Goal: Task Accomplishment & Management: Use online tool/utility

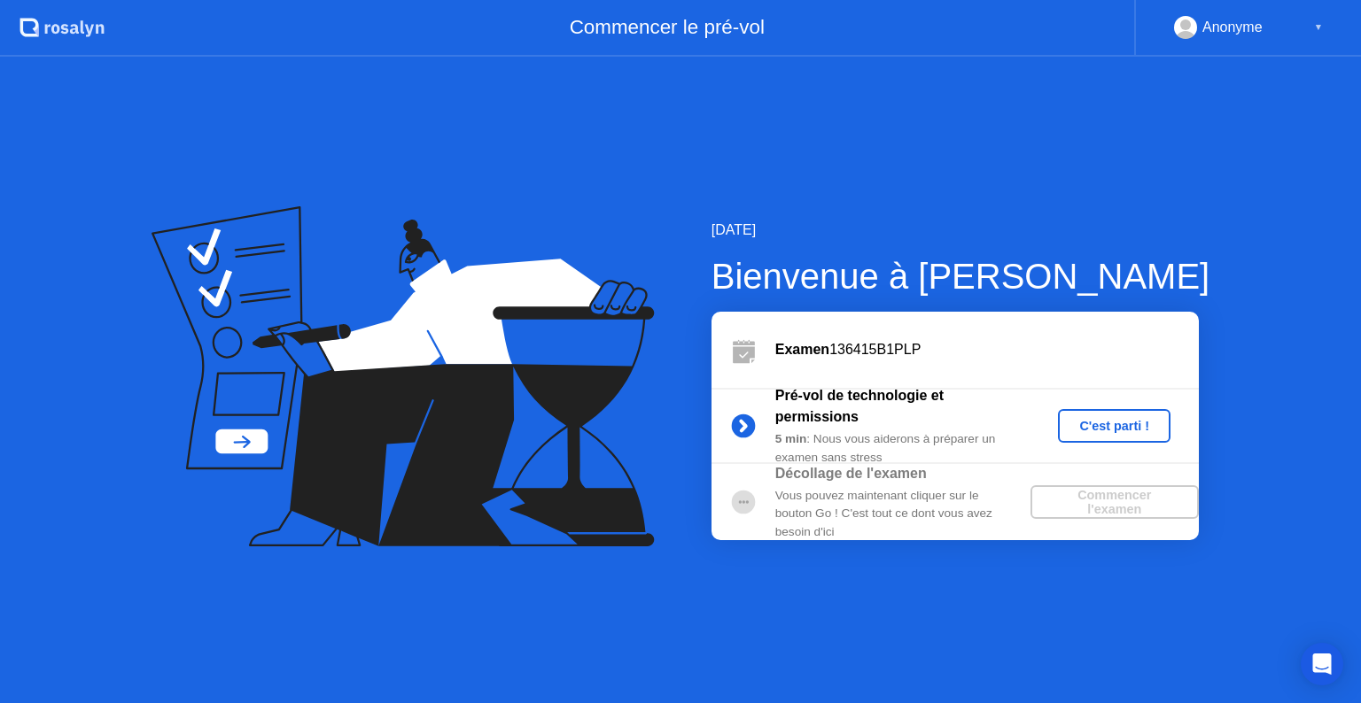
click at [1118, 425] on div "C'est parti !" at bounding box center [1114, 426] width 98 height 14
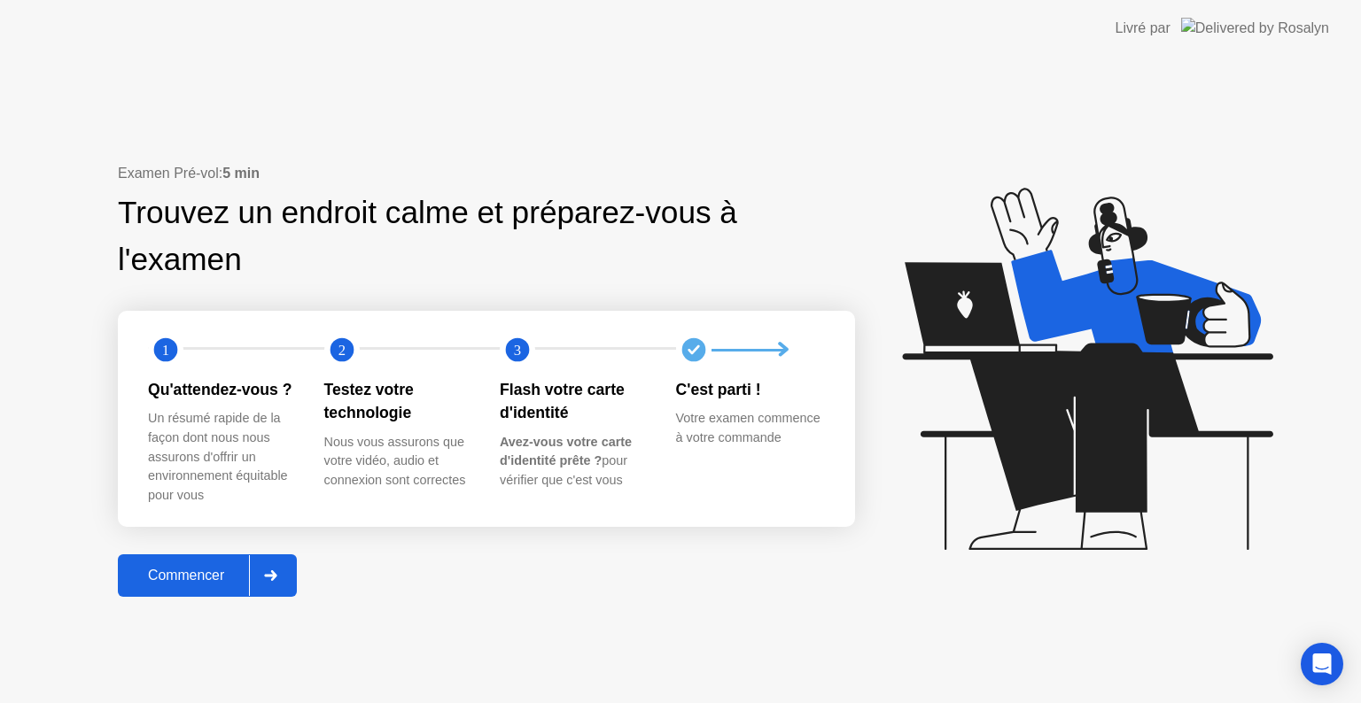
click at [262, 588] on div at bounding box center [270, 575] width 43 height 41
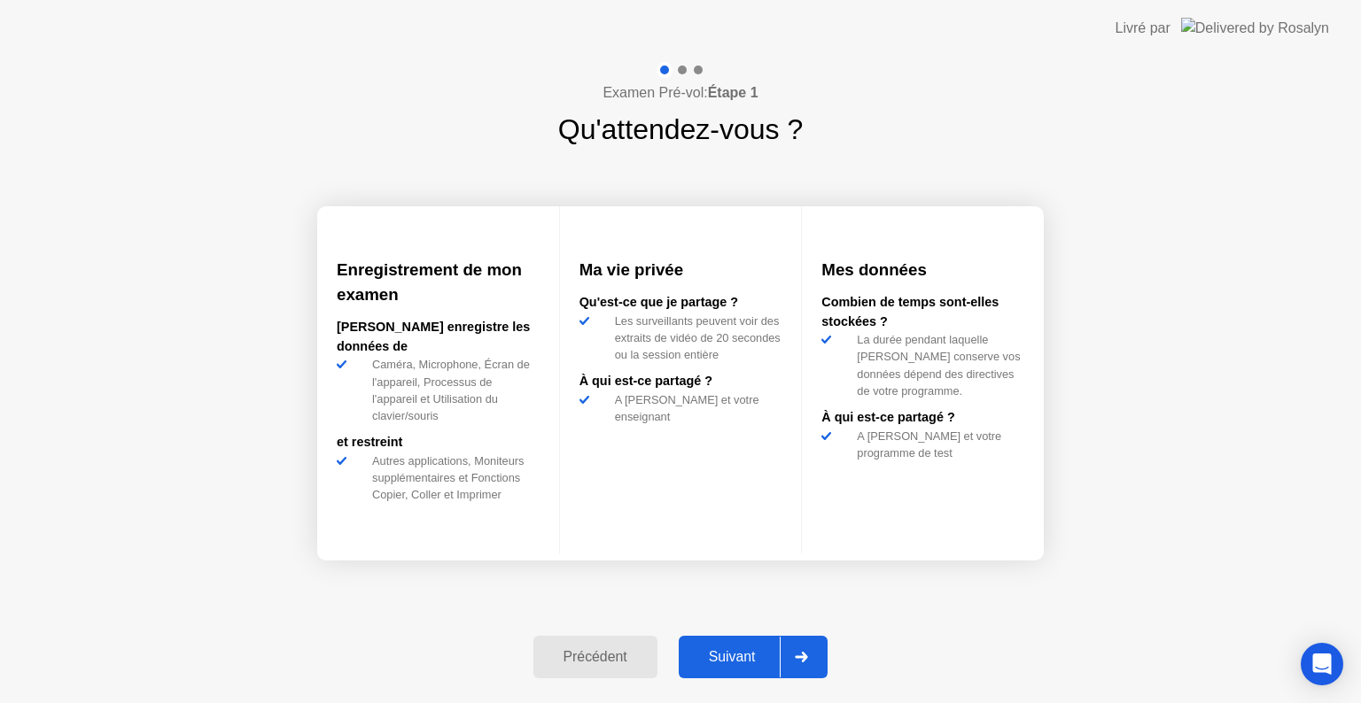
click at [802, 662] on icon at bounding box center [801, 657] width 13 height 11
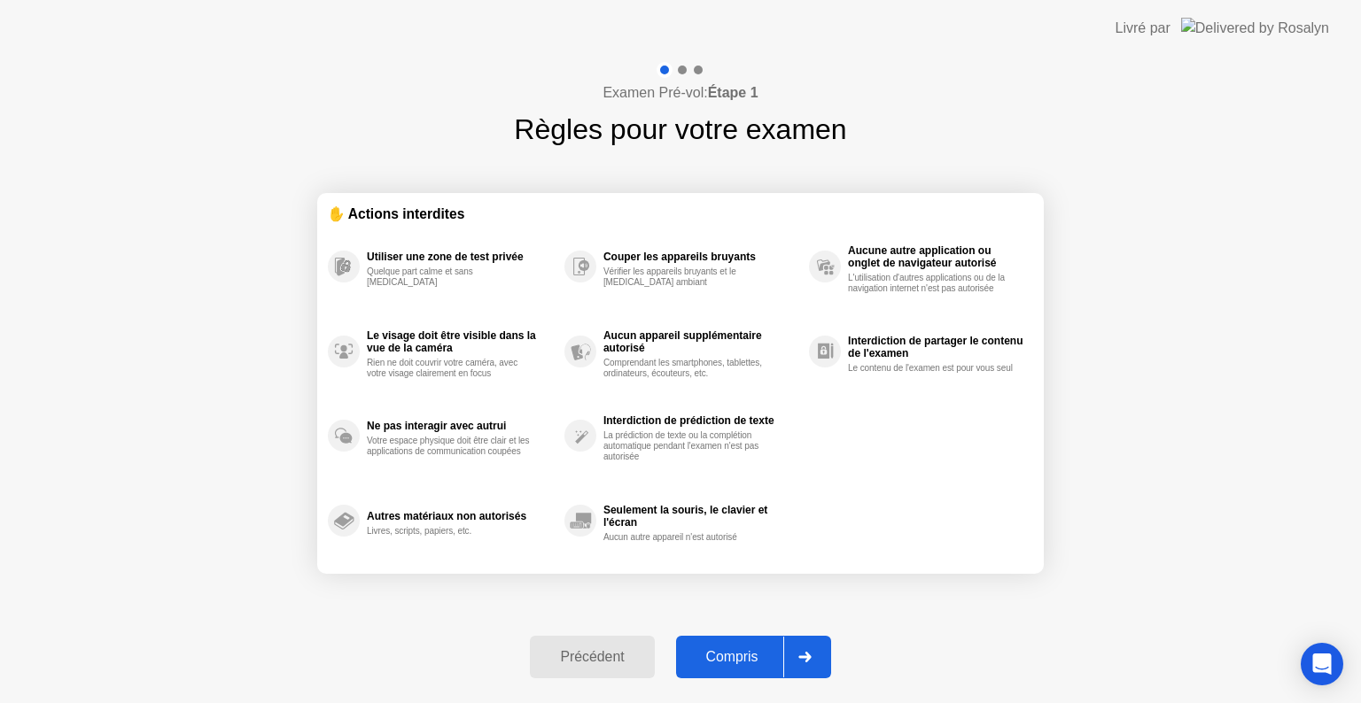
click at [802, 662] on icon at bounding box center [804, 657] width 13 height 11
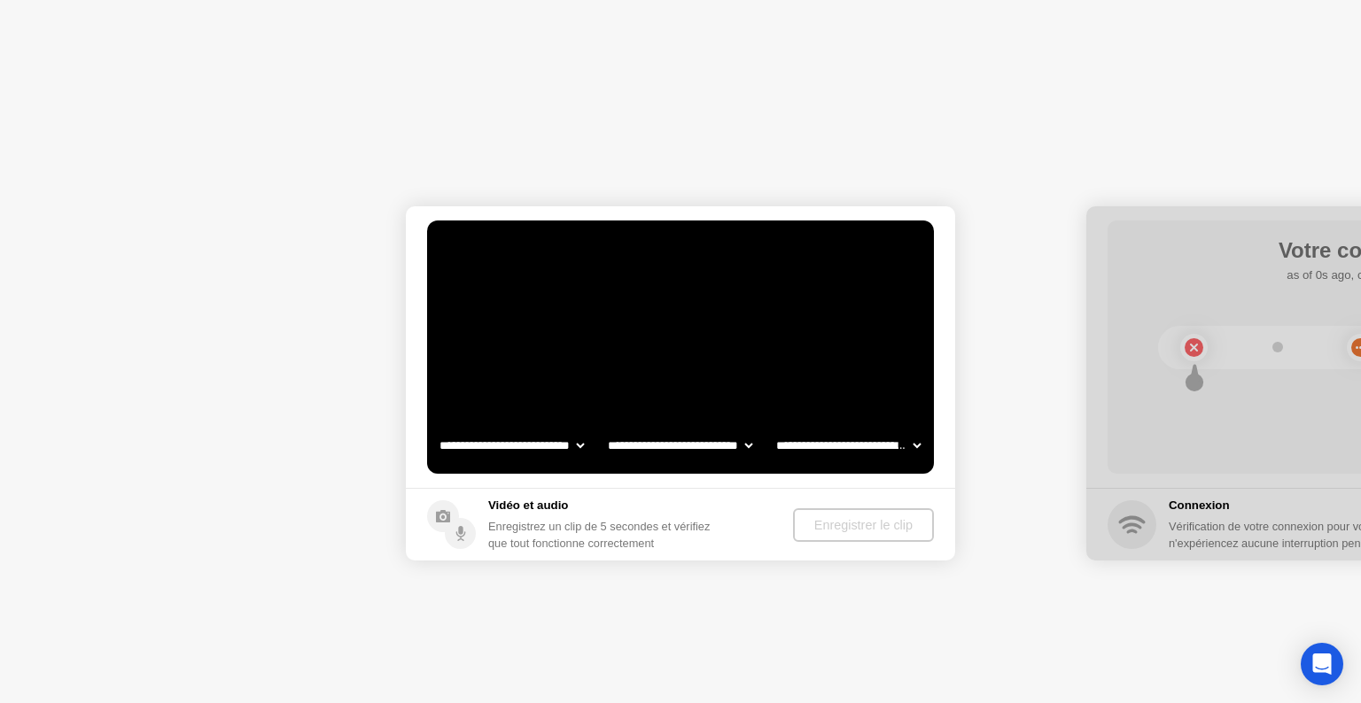
select select "**********"
select select "*******"
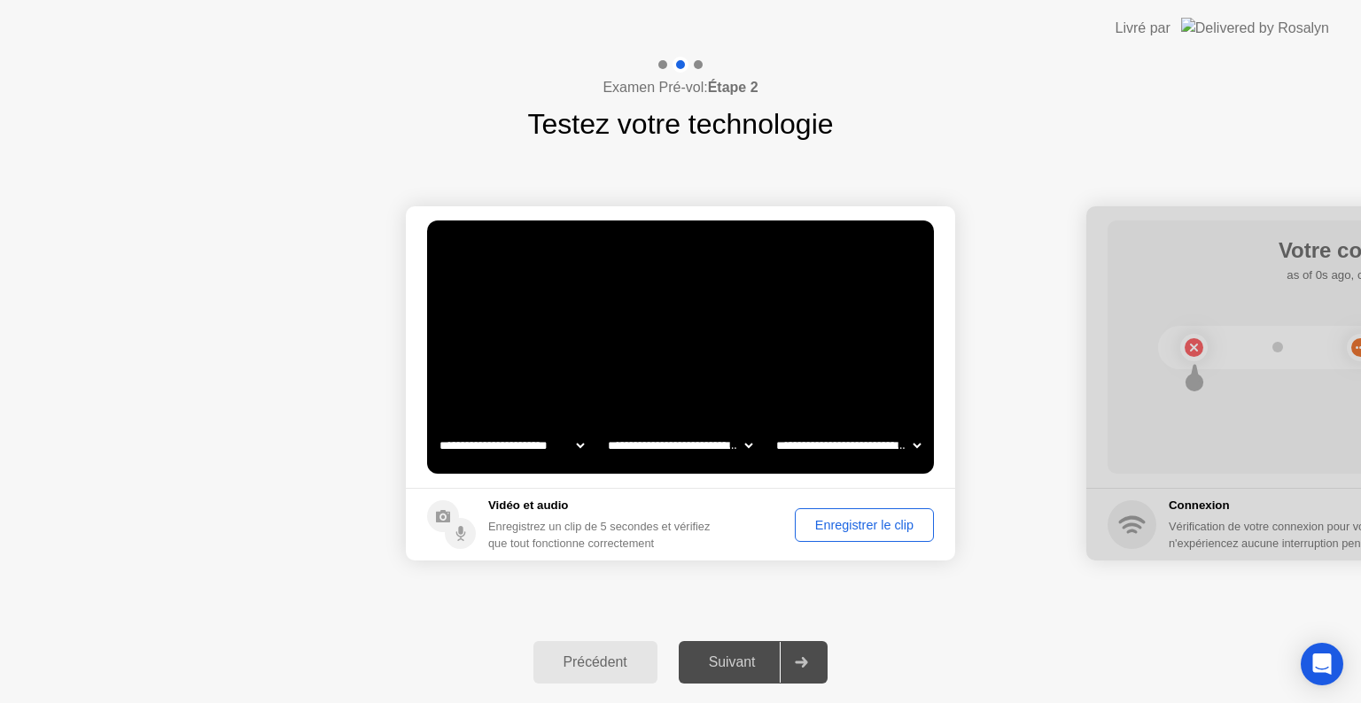
click at [887, 535] on button "Enregistrer le clip" at bounding box center [864, 525] width 139 height 34
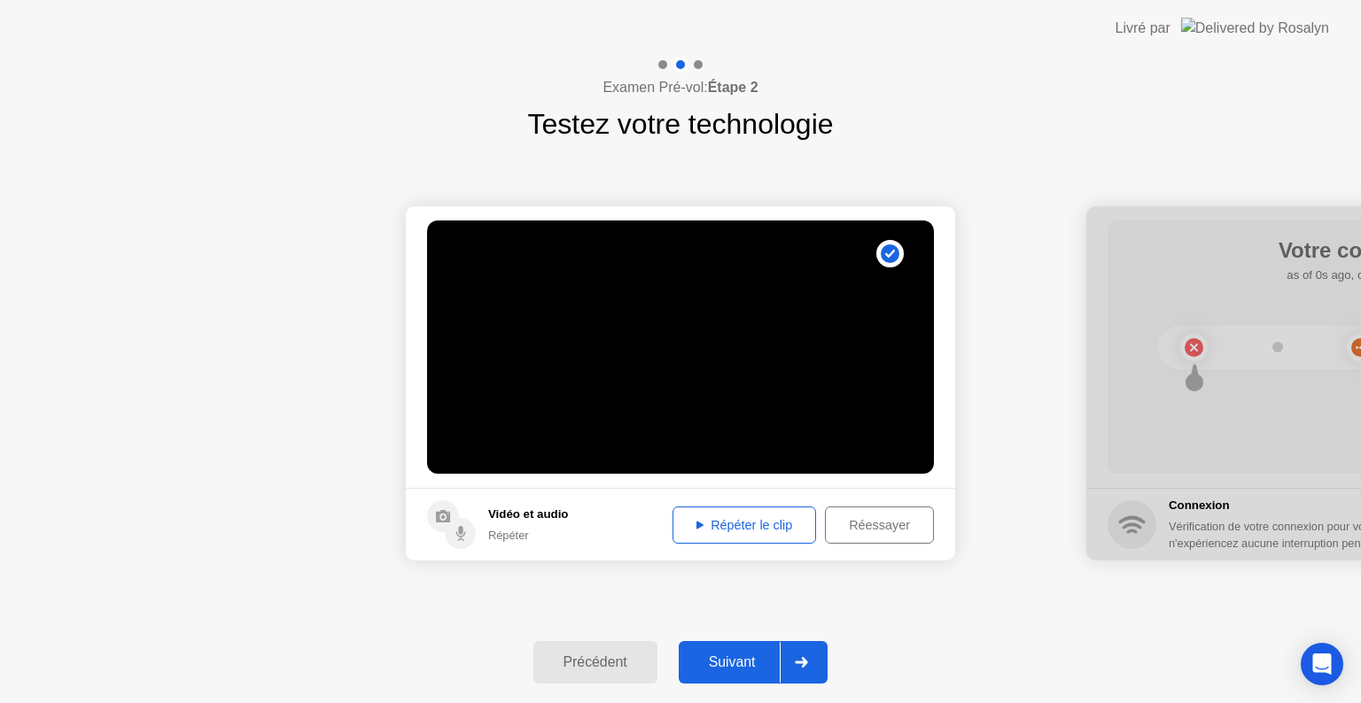
click at [785, 518] on div "Répéter le clip" at bounding box center [744, 525] width 131 height 14
click at [758, 518] on div "Répéter le clip" at bounding box center [744, 525] width 131 height 14
click at [818, 666] on div at bounding box center [801, 662] width 43 height 41
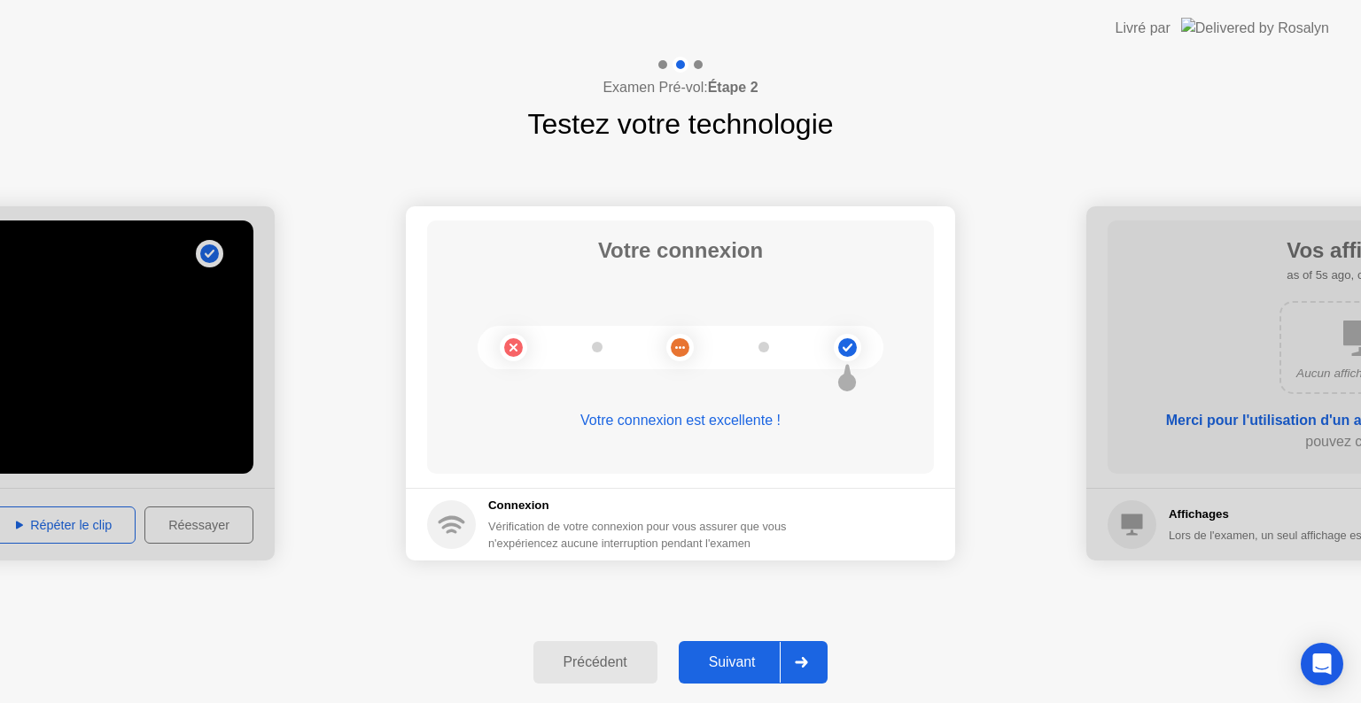
click at [799, 672] on div at bounding box center [801, 662] width 43 height 41
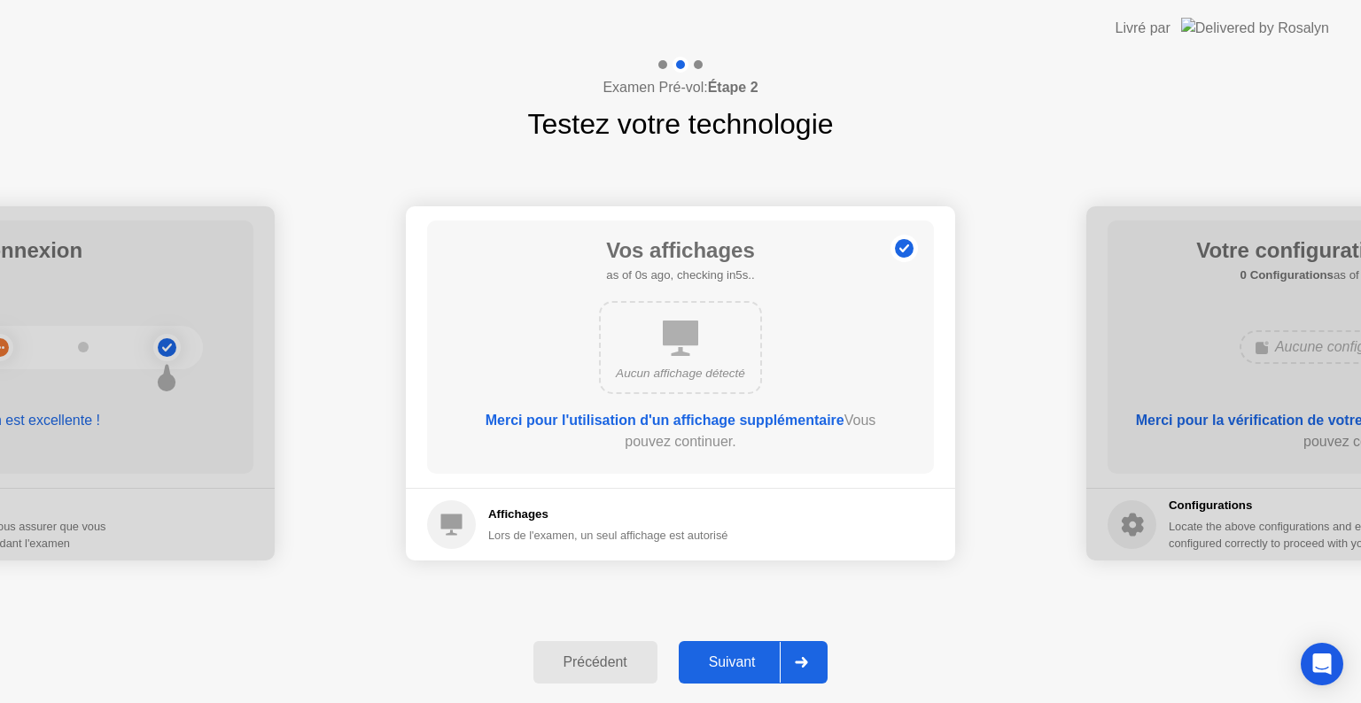
click at [804, 673] on div at bounding box center [801, 662] width 43 height 41
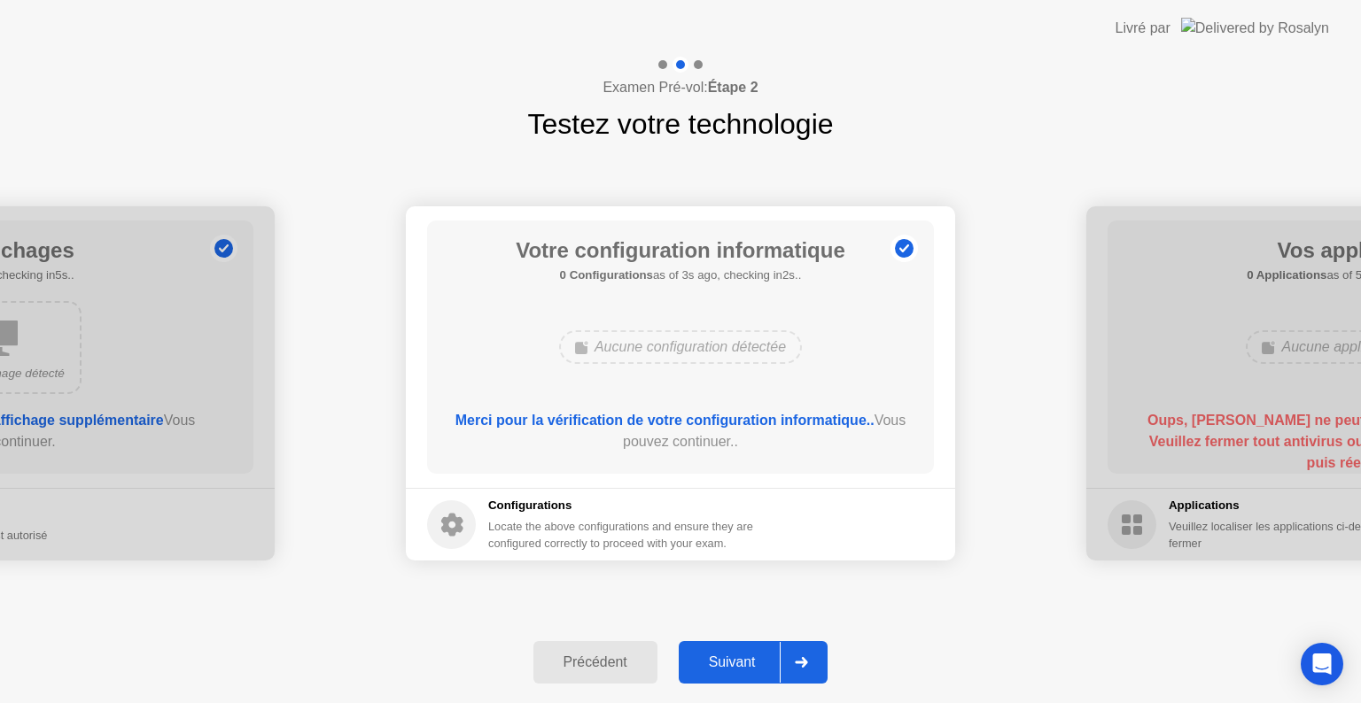
click at [795, 659] on div at bounding box center [801, 662] width 43 height 41
